Goal: Transaction & Acquisition: Purchase product/service

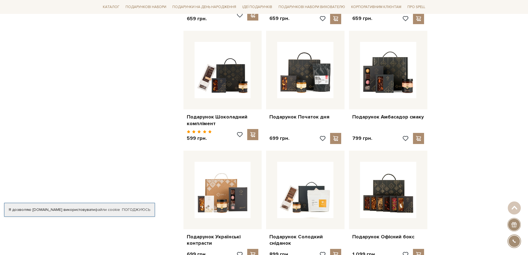
scroll to position [443, 0]
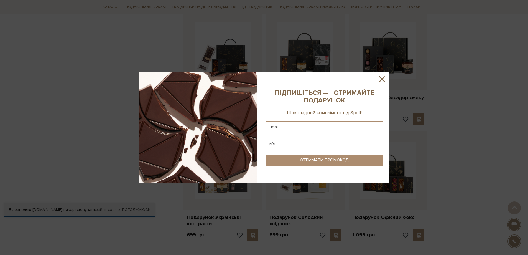
click at [383, 79] on icon at bounding box center [382, 79] width 6 height 6
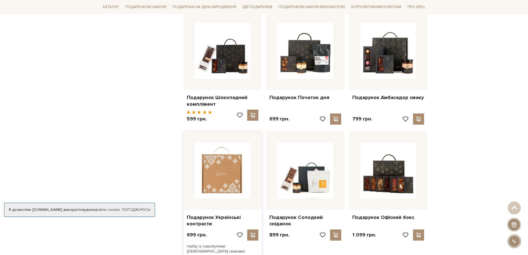
click at [211, 170] on img at bounding box center [222, 170] width 56 height 56
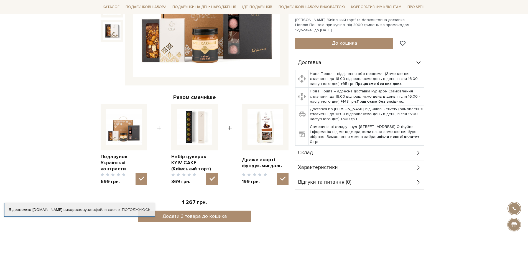
scroll to position [166, 0]
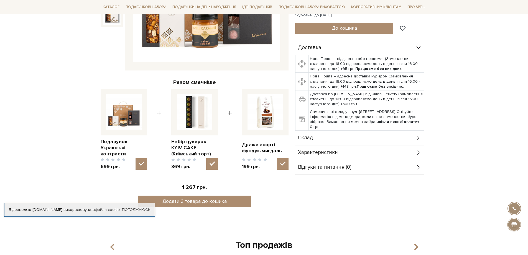
click at [327, 153] on span "Характеристики" at bounding box center [318, 152] width 40 height 5
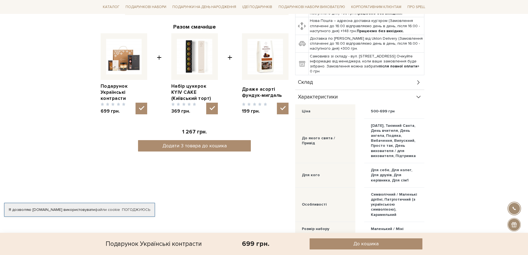
scroll to position [249, 0]
